Goal: Communication & Community: Answer question/provide support

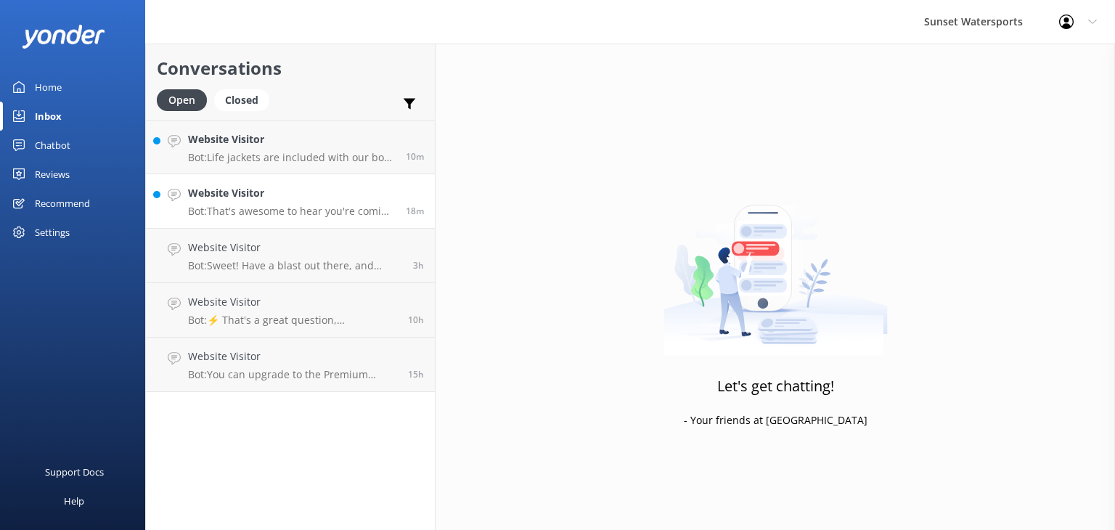
click at [279, 205] on p "Bot: That's awesome to hear you're coming back! For returning guest discounts, …" at bounding box center [291, 211] width 207 height 13
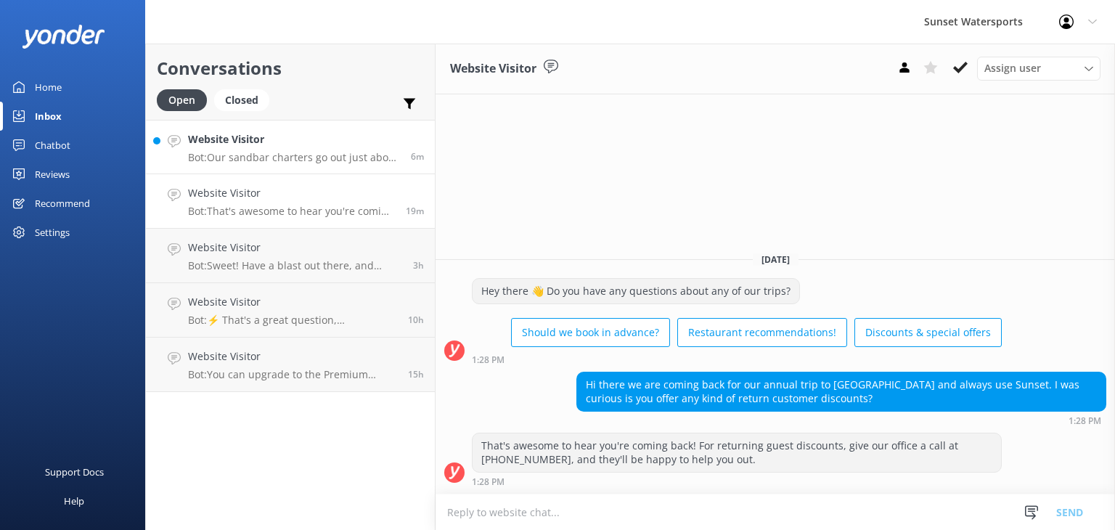
click at [270, 139] on h4 "Website Visitor" at bounding box center [294, 139] width 212 height 16
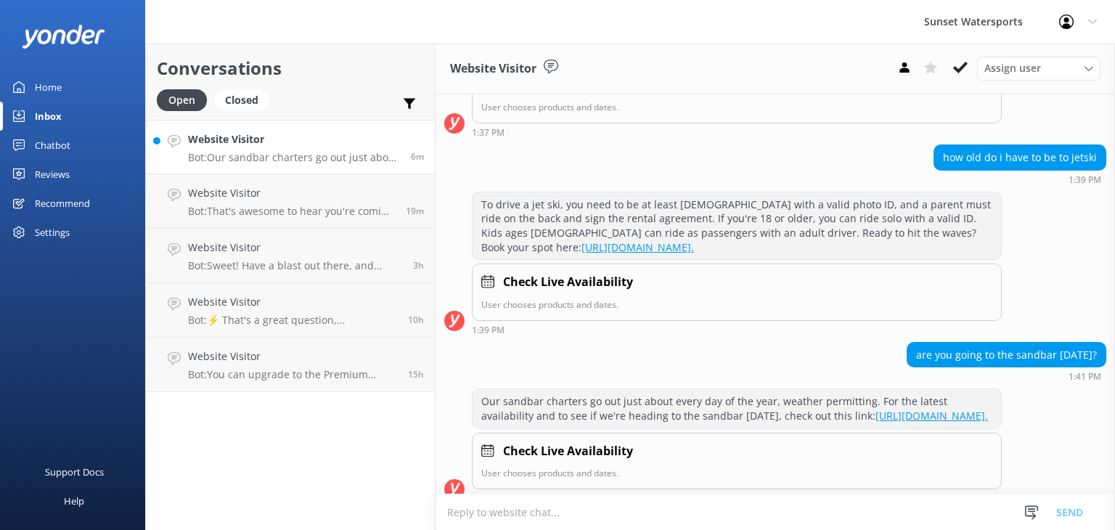
scroll to position [278, 0]
